Goal: Task Accomplishment & Management: Use online tool/utility

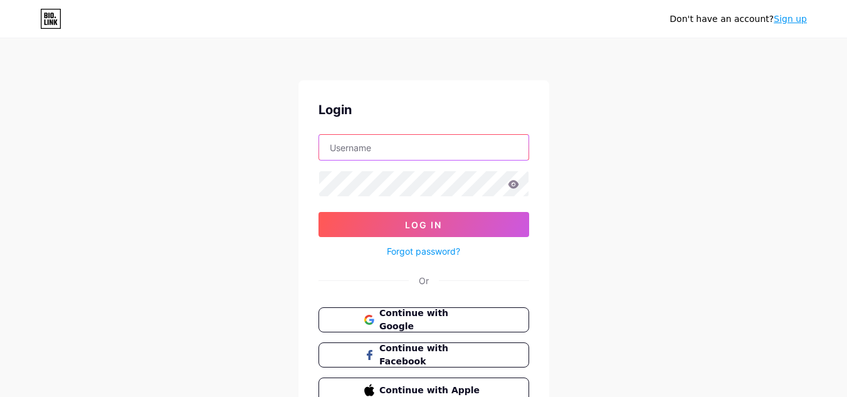
click at [379, 137] on input "text" at bounding box center [423, 147] width 209 height 25
paste input "bookmyartistsin"
type input "bookmyartistsin"
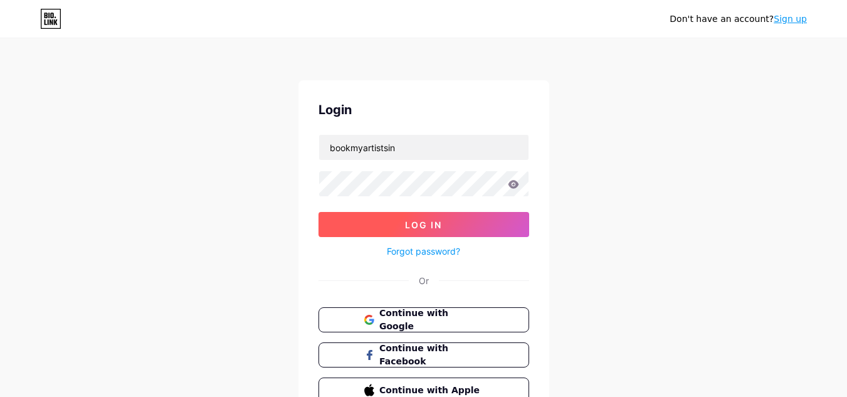
click at [381, 216] on button "Log In" at bounding box center [423, 224] width 211 height 25
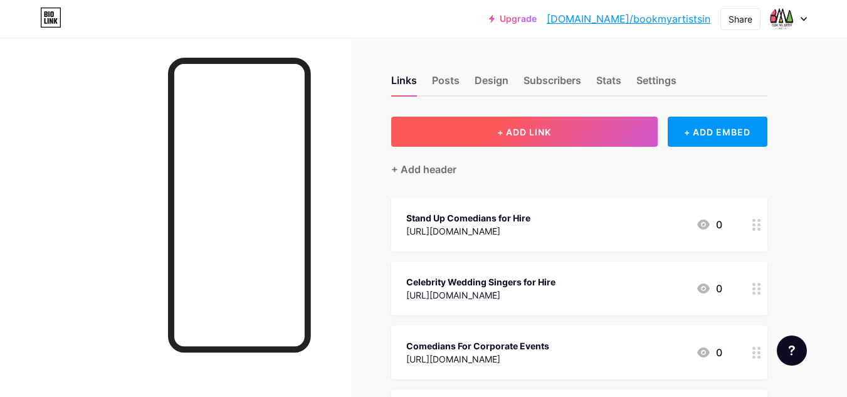
click at [499, 133] on span "+ ADD LINK" at bounding box center [524, 132] width 54 height 11
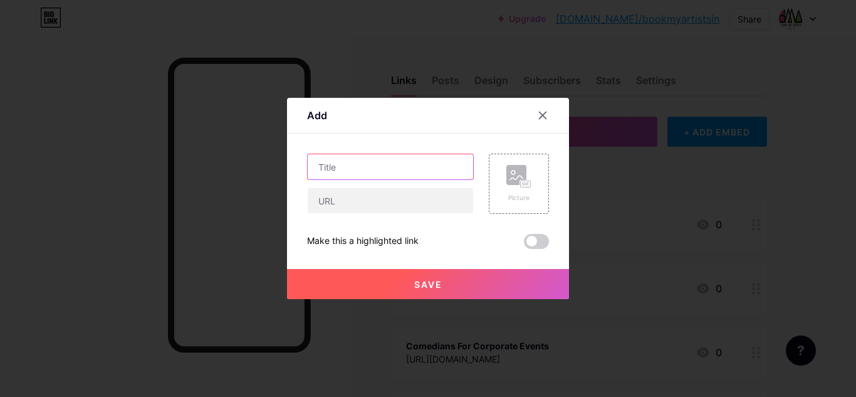
click at [364, 168] on input "text" at bounding box center [390, 166] width 165 height 25
paste input "Wedding Event Artist Hire"
type input "Wedding Event Artist Hire"
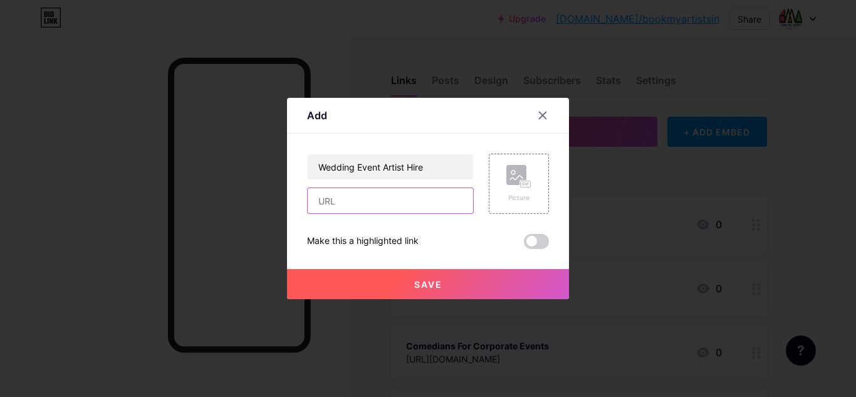
drag, startPoint x: 356, startPoint y: 196, endPoint x: 526, endPoint y: 268, distance: 184.5
click at [360, 200] on input "text" at bounding box center [390, 200] width 165 height 25
click at [394, 206] on input "text" at bounding box center [390, 200] width 165 height 25
paste input "[URL][DOMAIN_NAME]"
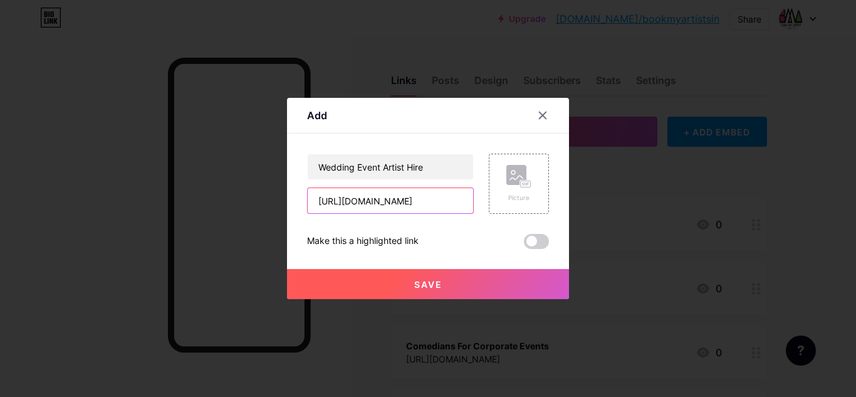
type input "[URL][DOMAIN_NAME]"
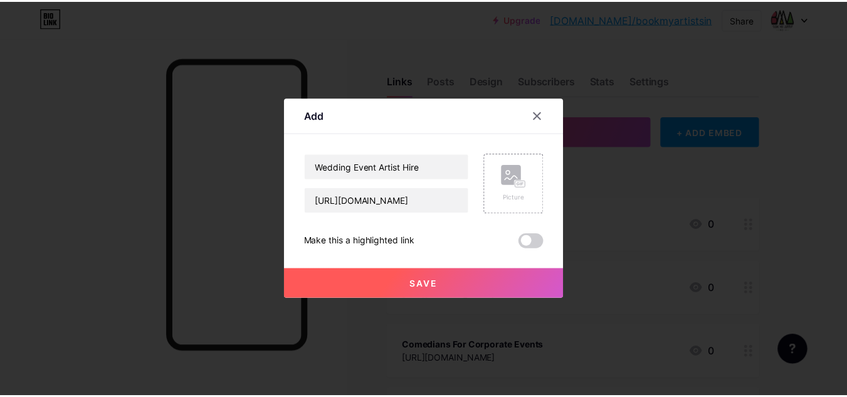
scroll to position [0, 0]
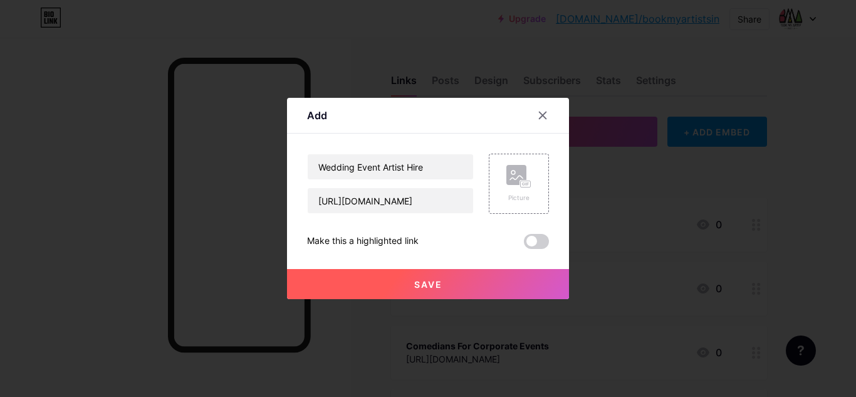
click at [402, 297] on button "Save" at bounding box center [428, 284] width 282 height 30
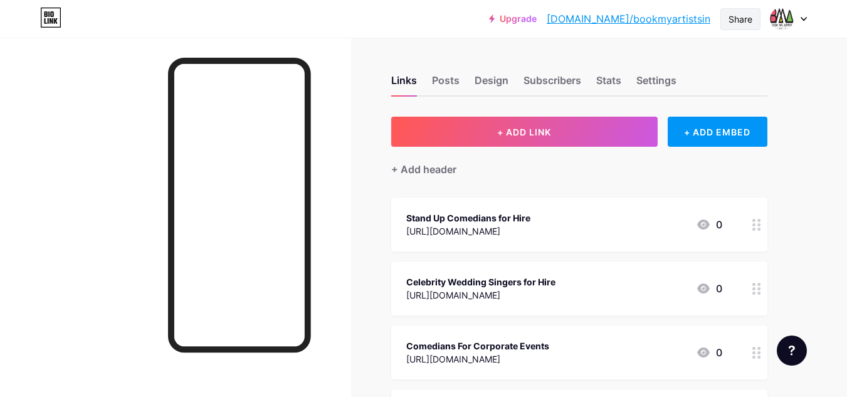
click at [739, 21] on div "Share" at bounding box center [740, 19] width 24 height 13
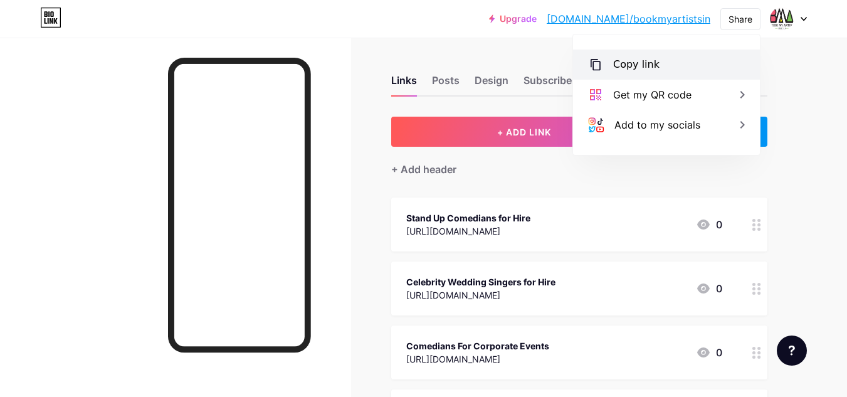
click at [668, 66] on div "Copy link" at bounding box center [666, 65] width 187 height 30
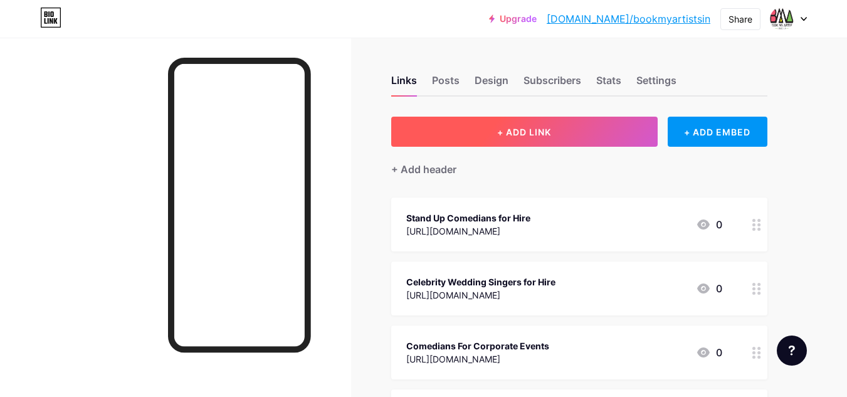
click at [549, 127] on span "+ ADD LINK" at bounding box center [524, 132] width 54 height 11
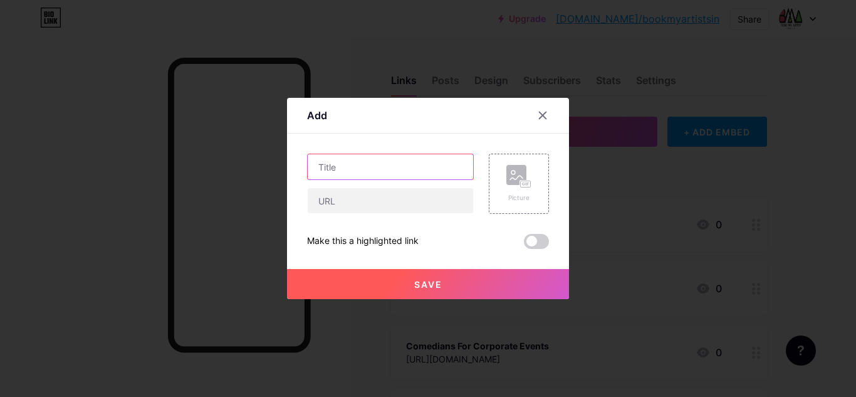
click at [428, 167] on input "text" at bounding box center [390, 166] width 165 height 25
paste input "Corporate Event Artist Hire"
type input "Corporate Event Artist Hire"
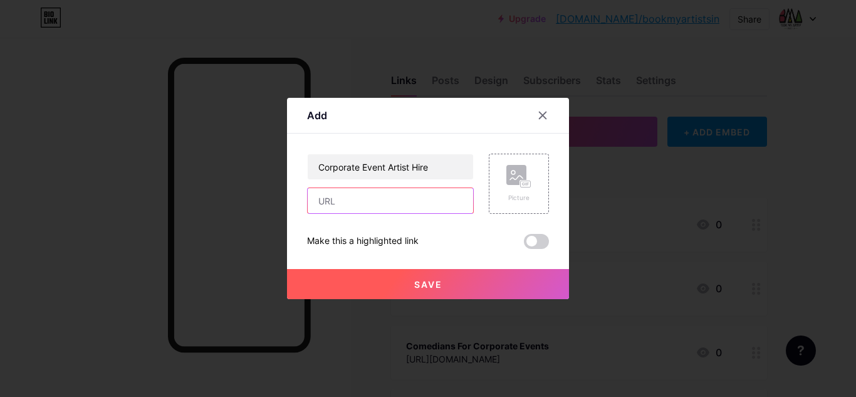
drag, startPoint x: 383, startPoint y: 198, endPoint x: 432, endPoint y: 212, distance: 51.6
click at [385, 199] on input "text" at bounding box center [390, 200] width 165 height 25
click at [453, 202] on input "text" at bounding box center [390, 200] width 165 height 25
paste input "[URL][DOMAIN_NAME]"
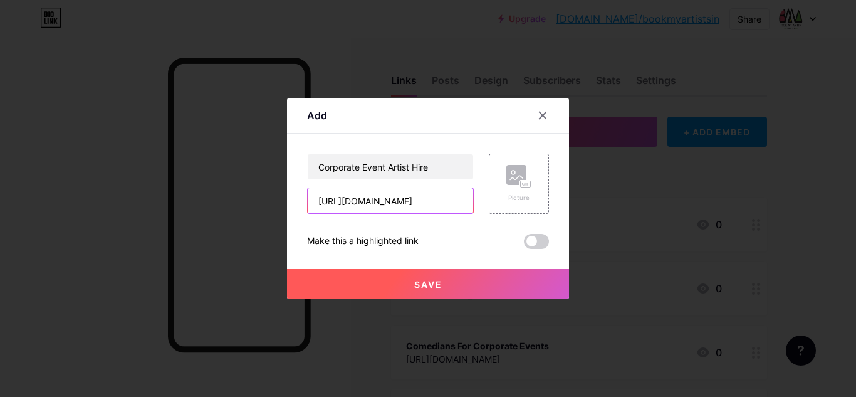
type input "[URL][DOMAIN_NAME]"
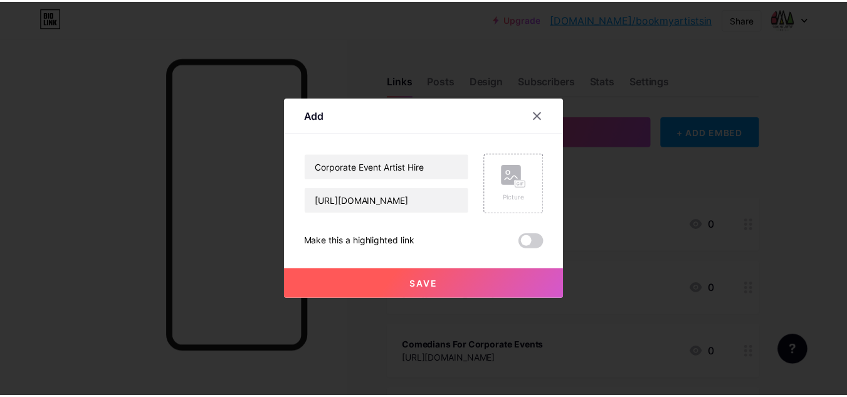
scroll to position [0, 0]
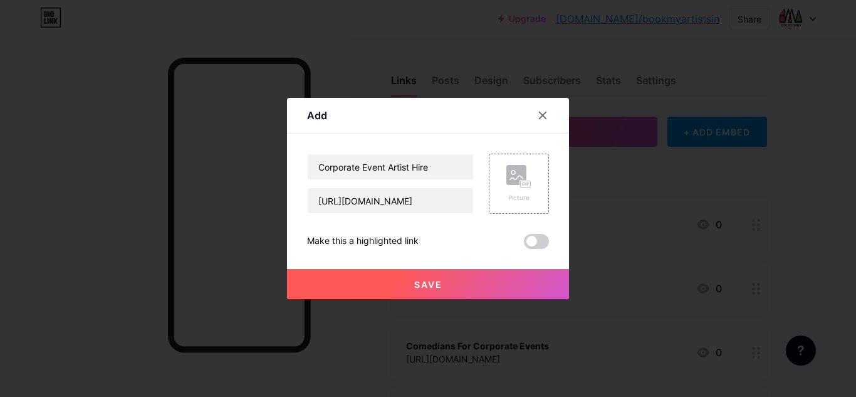
click at [431, 273] on button "Save" at bounding box center [428, 284] width 282 height 30
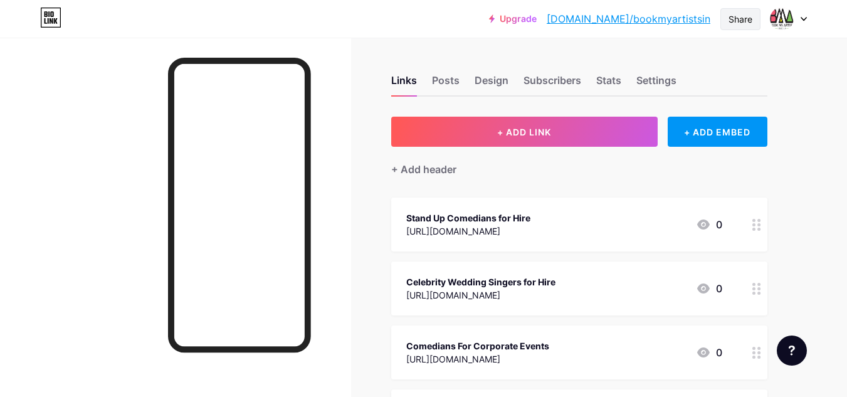
click at [749, 23] on div "Share" at bounding box center [740, 19] width 24 height 13
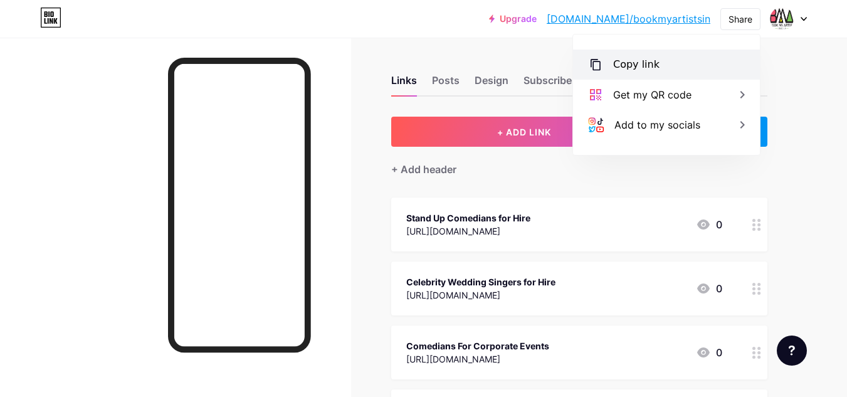
click at [705, 74] on div "Copy link" at bounding box center [666, 65] width 187 height 30
